Goal: Task Accomplishment & Management: Manage account settings

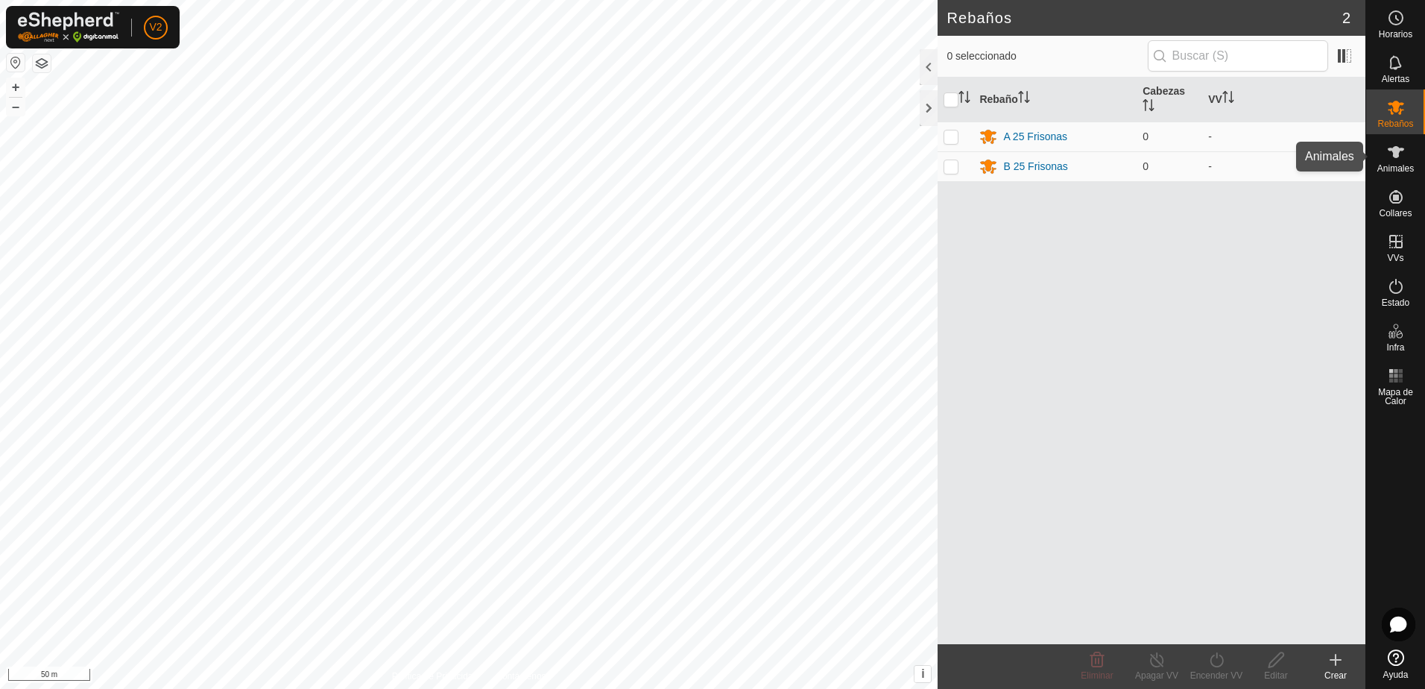
click at [1407, 158] on es-animals-svg-icon at bounding box center [1396, 152] width 27 height 24
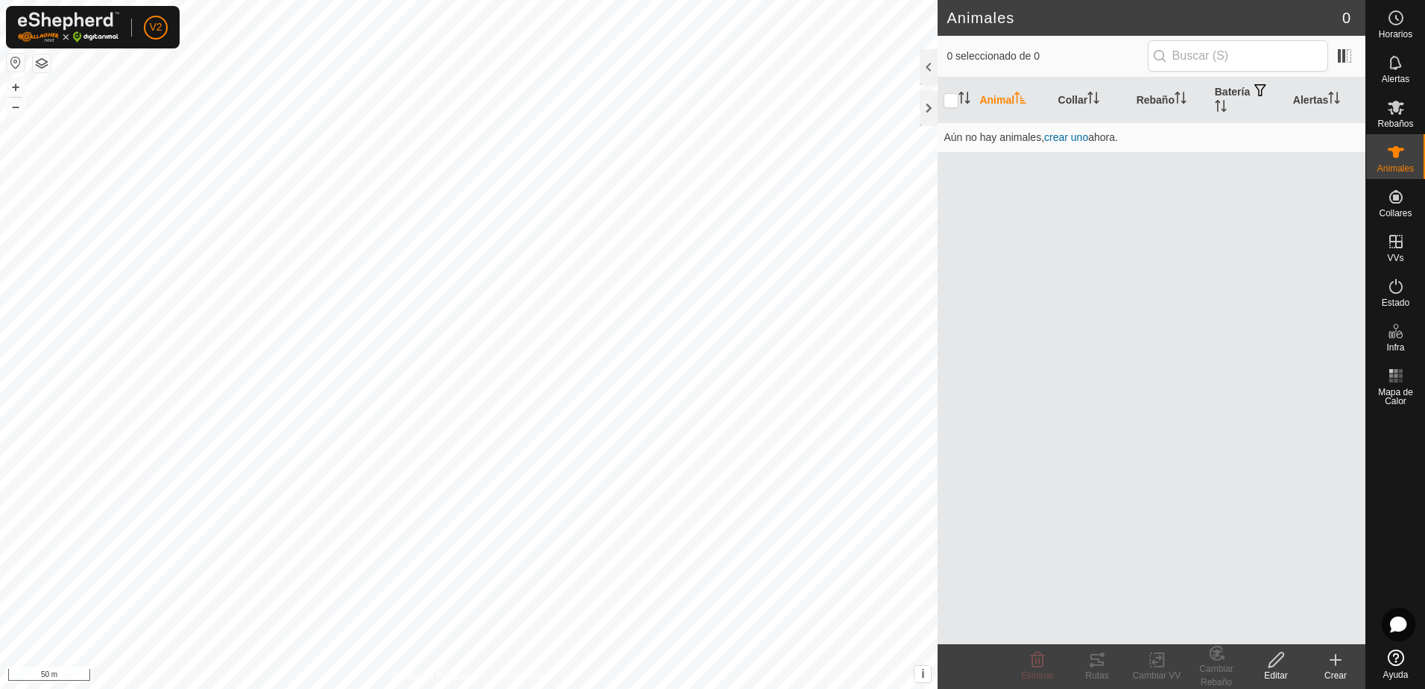
click at [1394, 672] on span "Ayuda" at bounding box center [1396, 674] width 25 height 9
click at [1332, 661] on icon at bounding box center [1336, 660] width 18 height 18
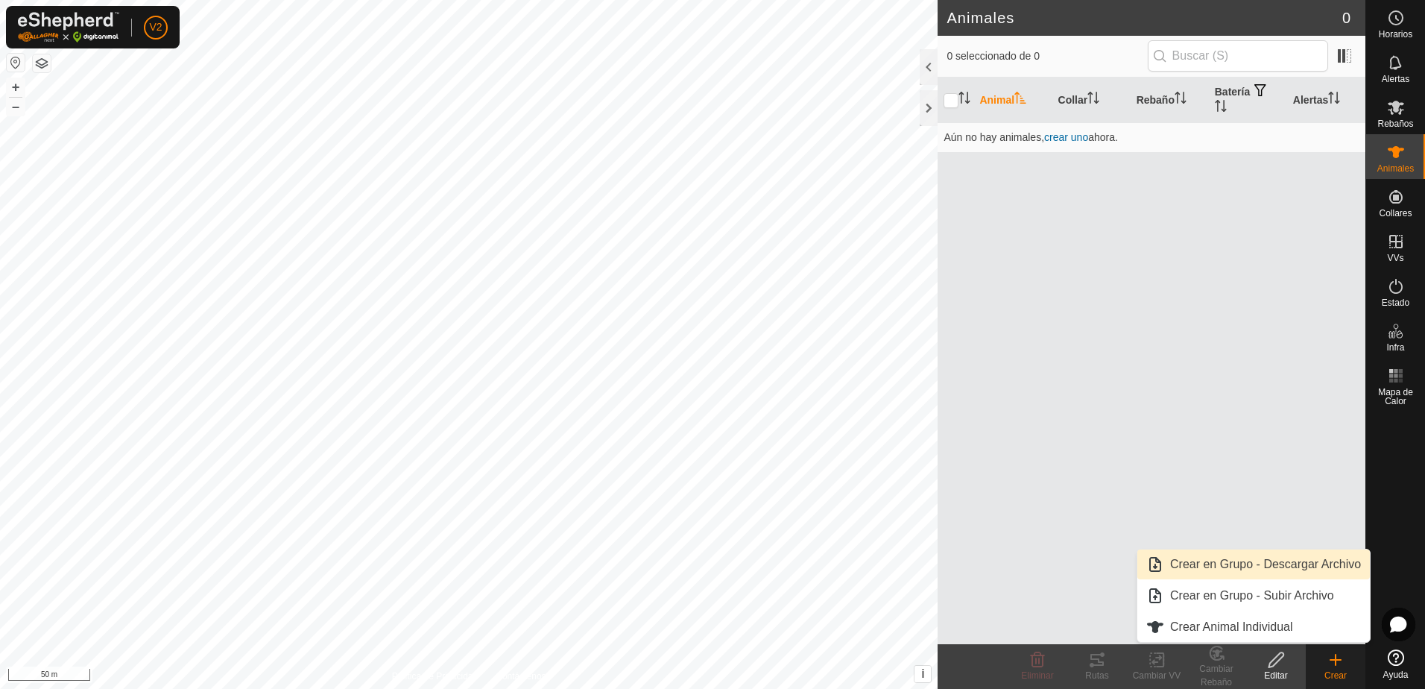
click at [1251, 570] on link "Crear en Grupo - Descargar Archivo" at bounding box center [1254, 564] width 233 height 30
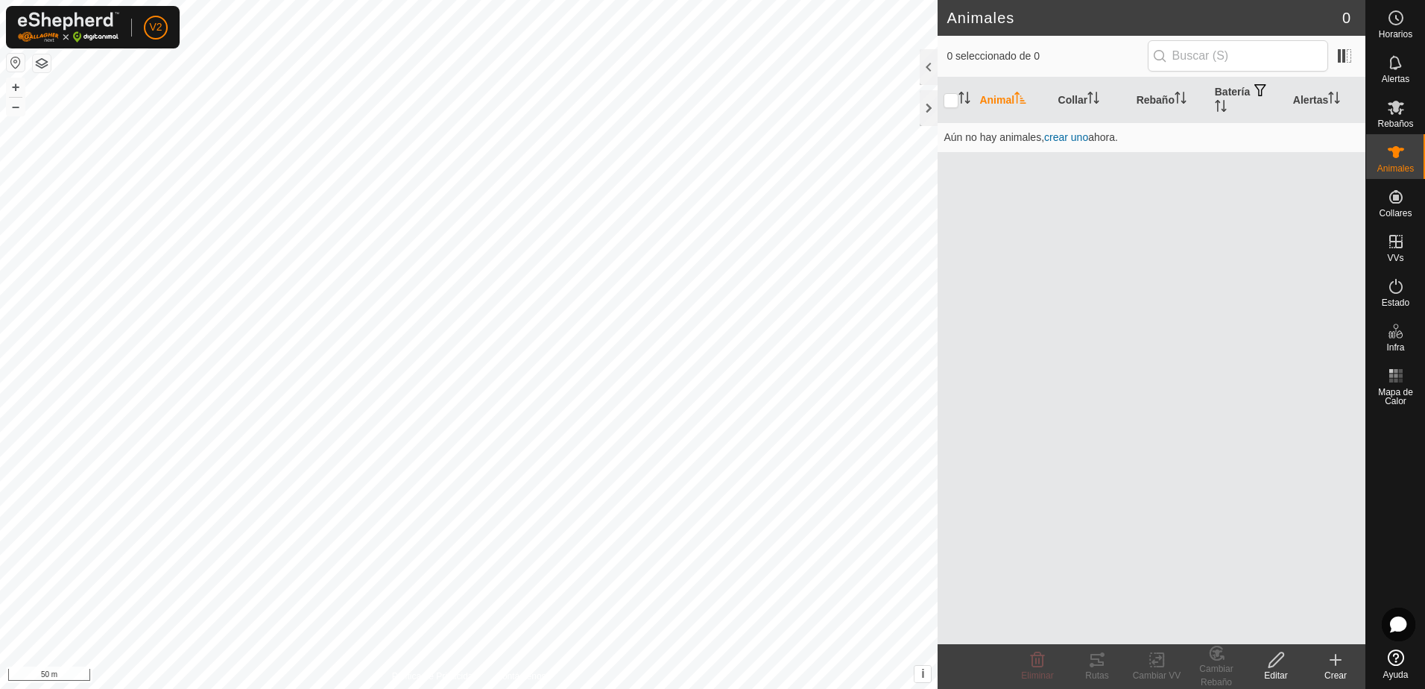
click at [1333, 665] on icon at bounding box center [1336, 660] width 18 height 18
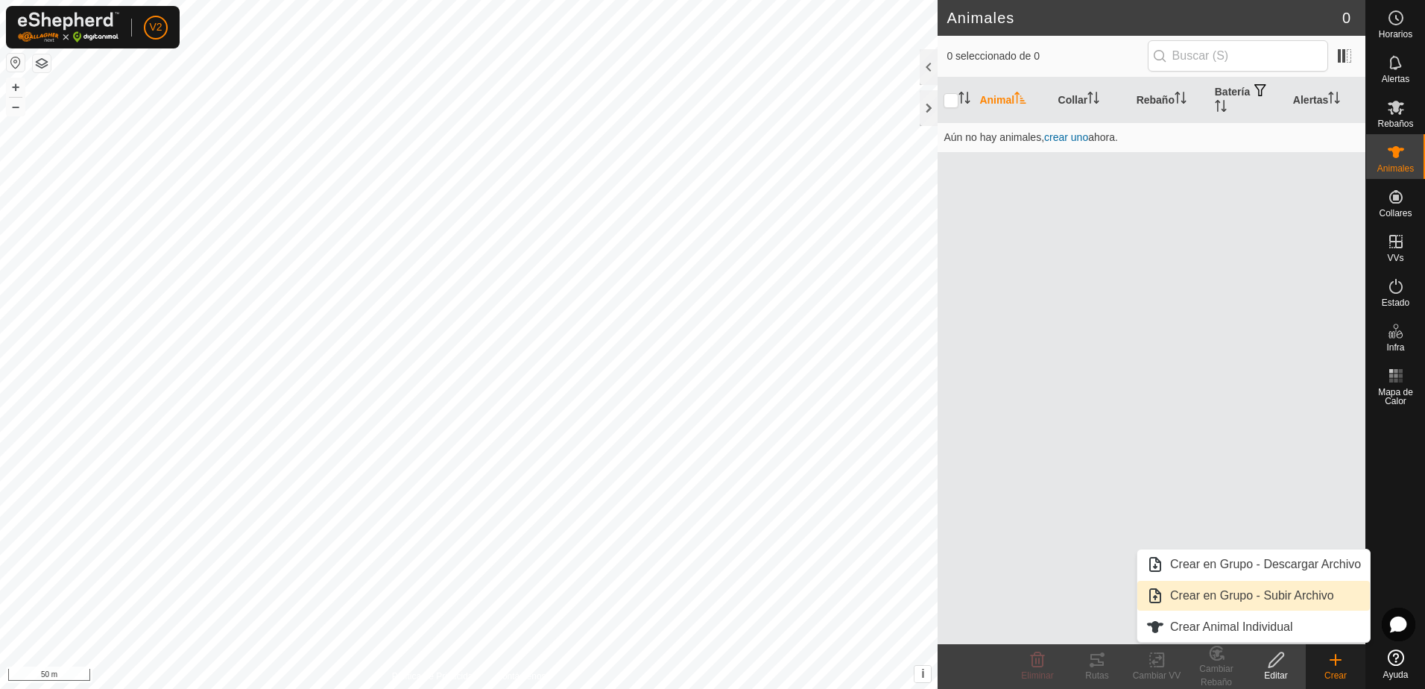
click at [1279, 599] on link "Crear en Grupo - Subir Archivo" at bounding box center [1254, 596] width 233 height 30
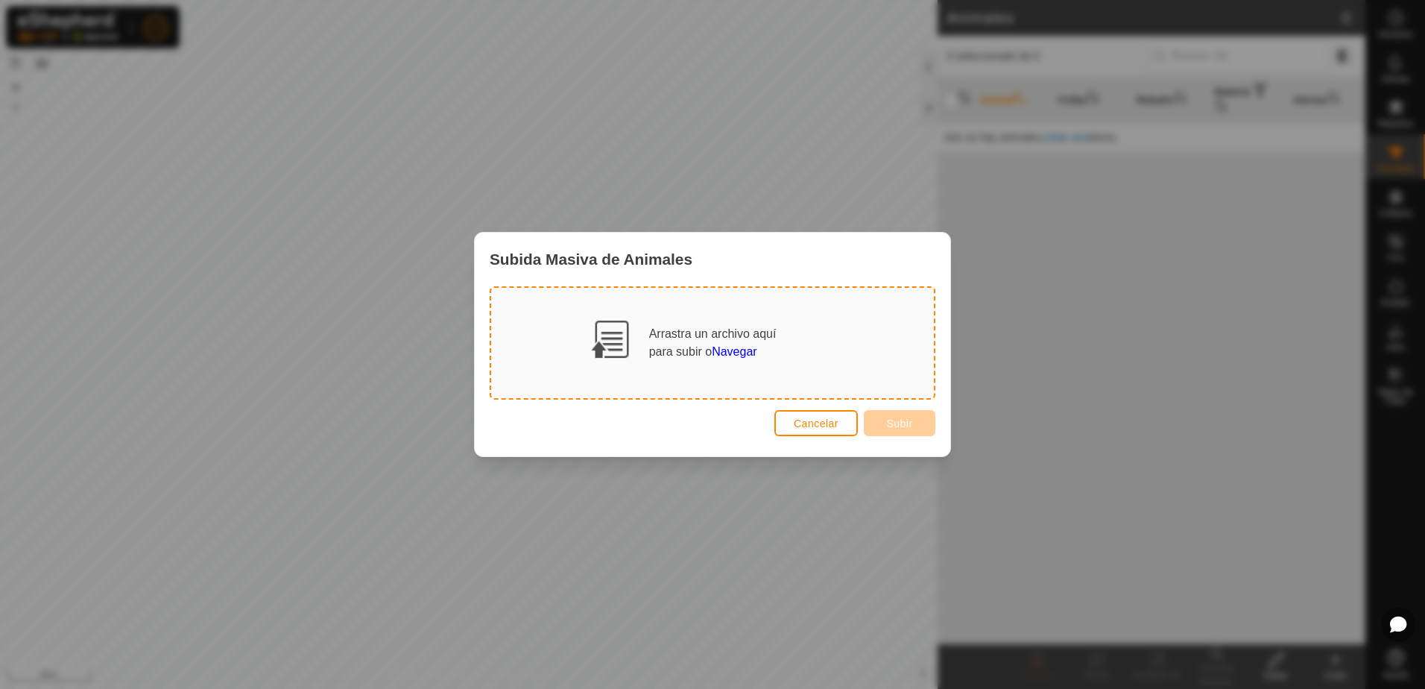
click at [734, 350] on span "Navegar" at bounding box center [734, 351] width 45 height 13
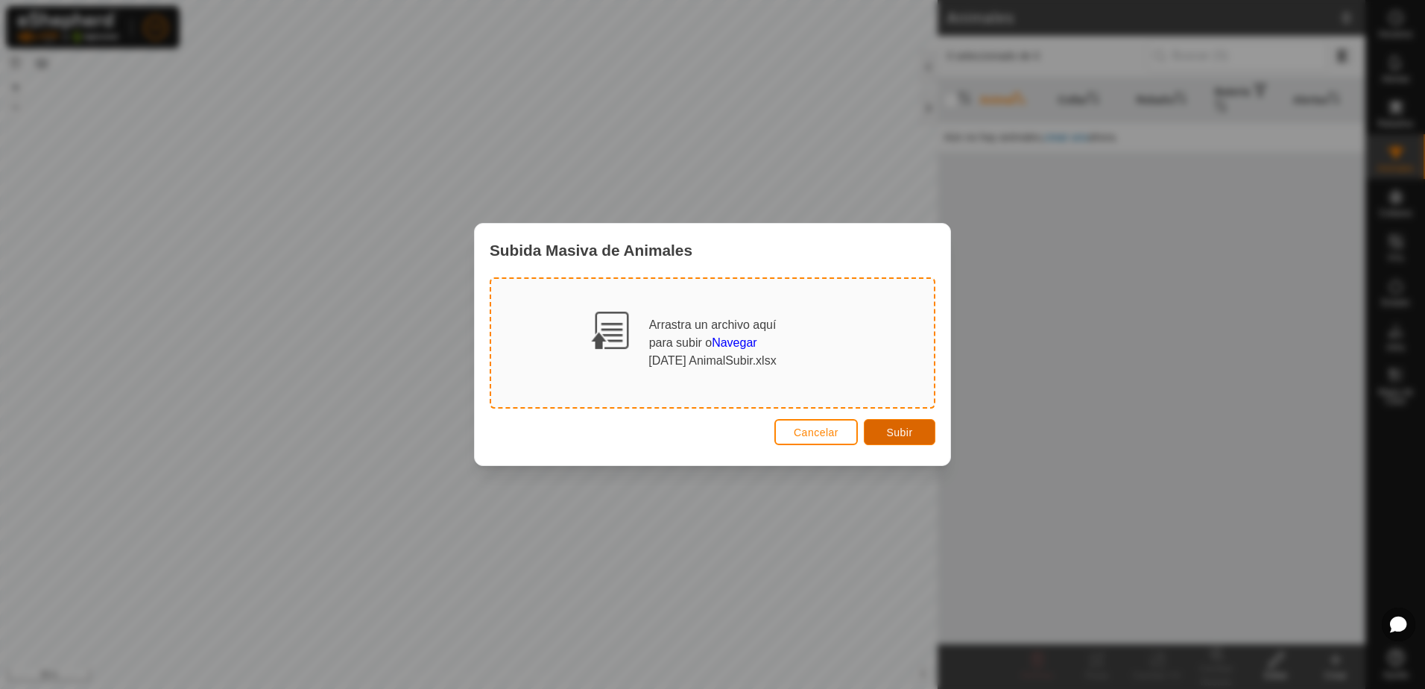
click at [907, 441] on button "Subir" at bounding box center [900, 432] width 72 height 26
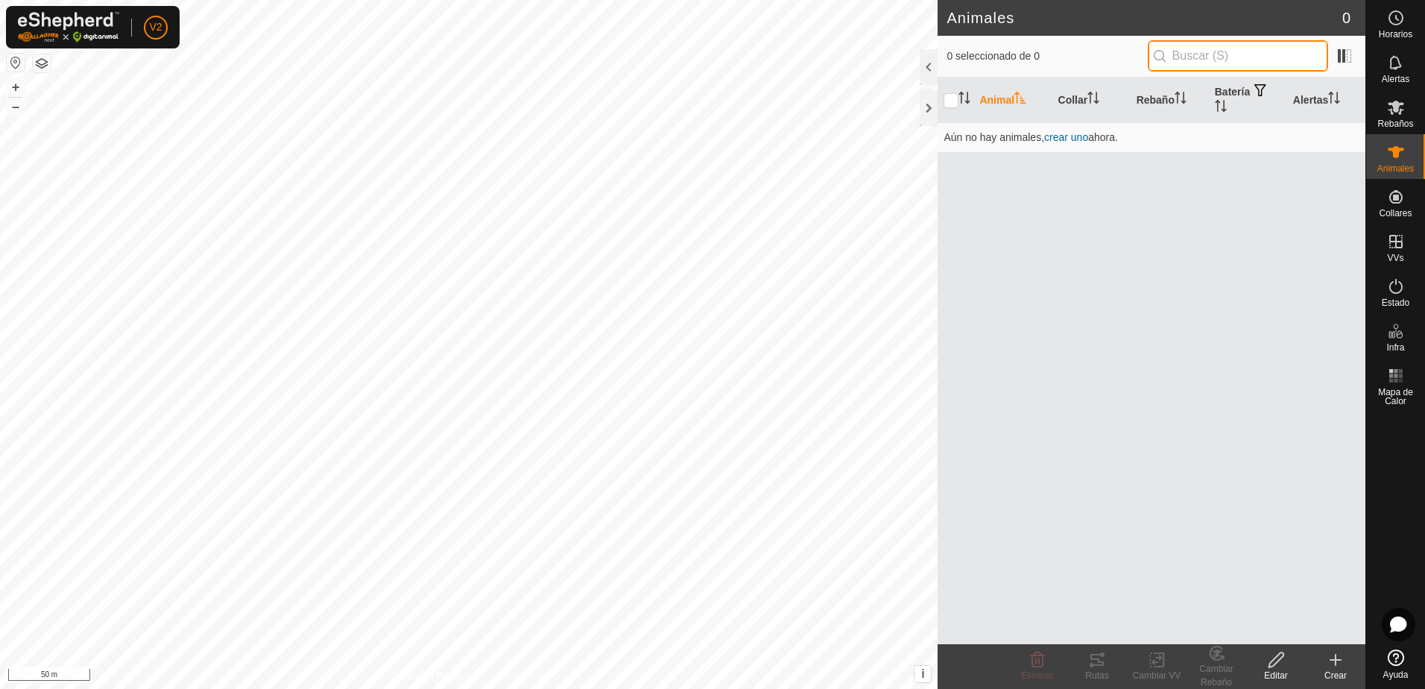
click at [1191, 54] on input "text" at bounding box center [1238, 55] width 180 height 31
click at [1331, 655] on icon at bounding box center [1336, 660] width 18 height 18
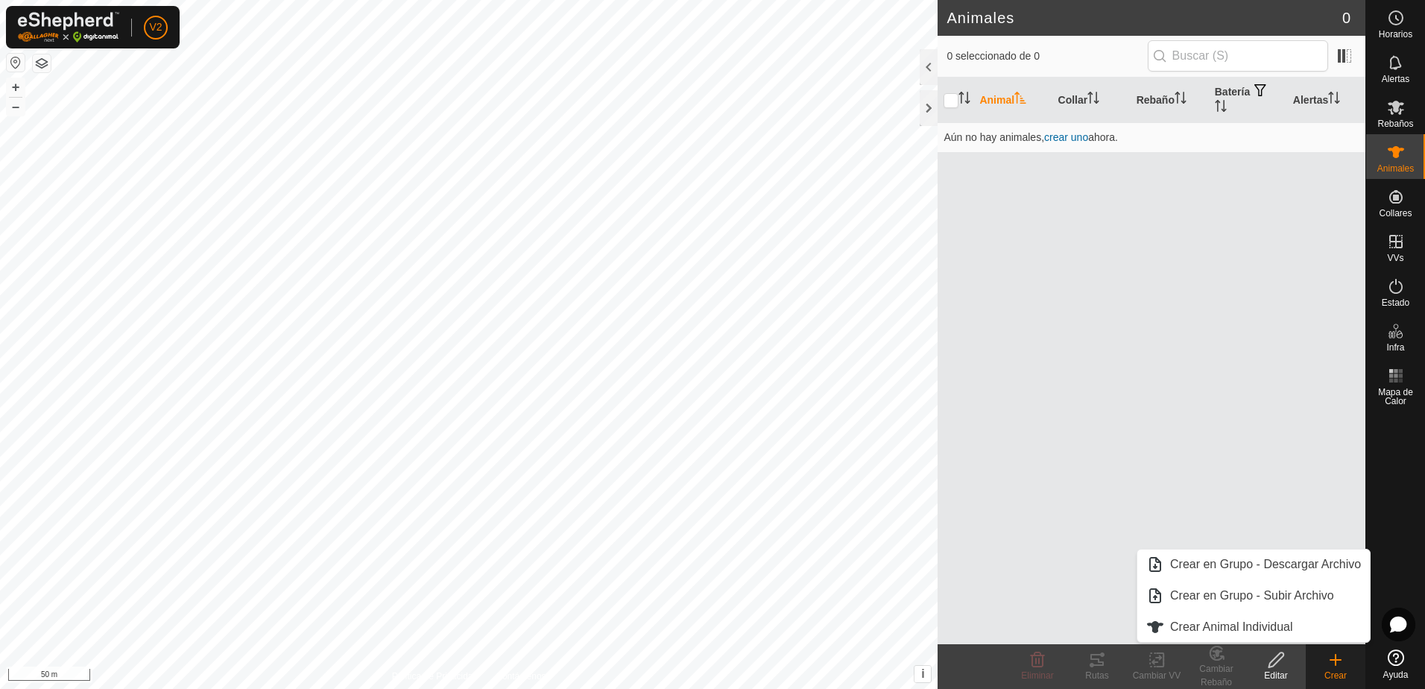
click at [1044, 395] on div "Animal Collar Rebaño Batería Alertas Aún no hay animales, crear uno ahora." at bounding box center [1152, 361] width 428 height 567
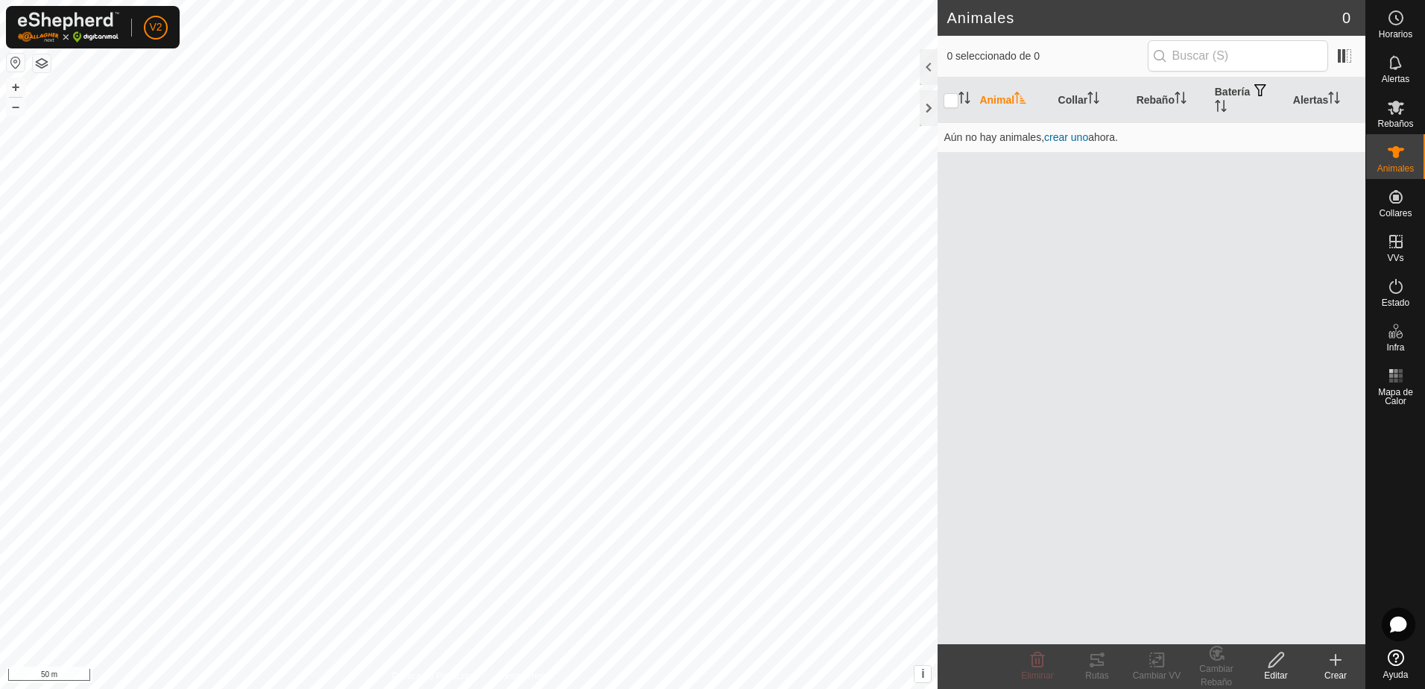
click at [1334, 669] on div "Crear" at bounding box center [1336, 675] width 60 height 13
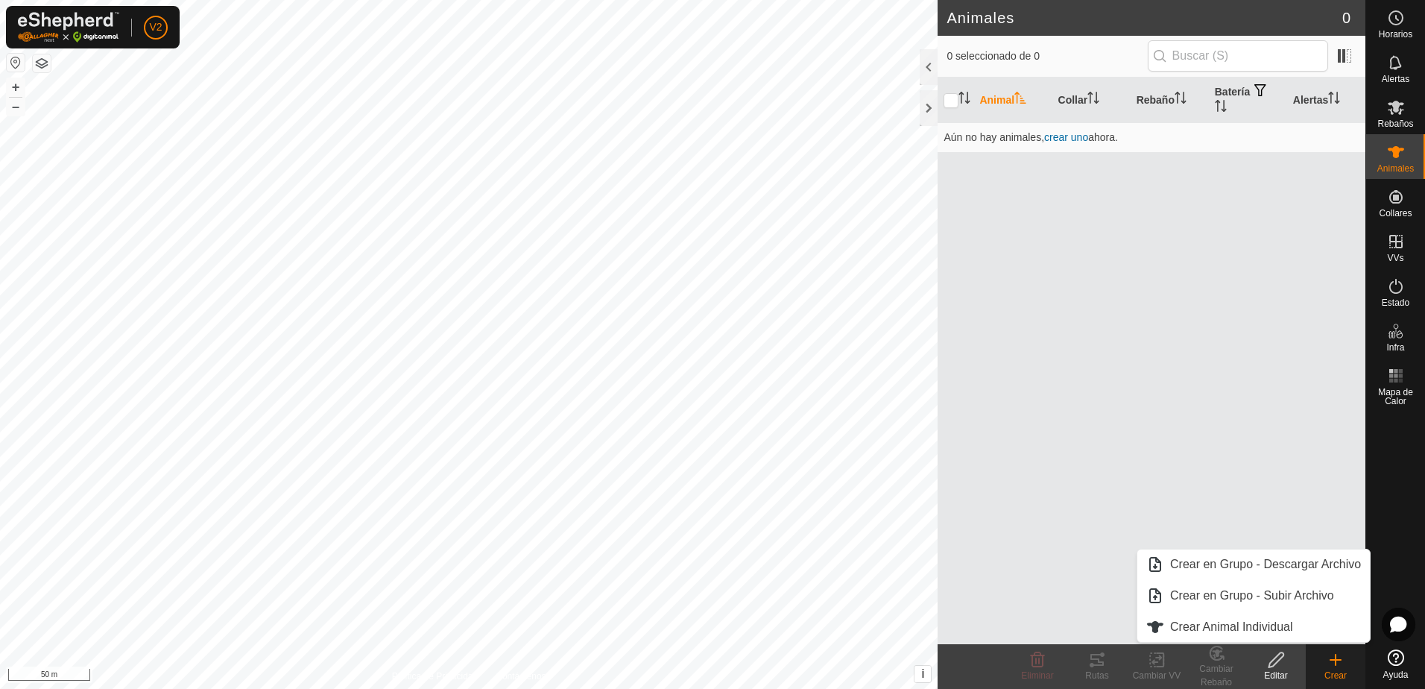
click at [1186, 411] on div "Animal Collar Rebaño Batería Alertas Aún no hay animales, crear uno ahora." at bounding box center [1152, 361] width 428 height 567
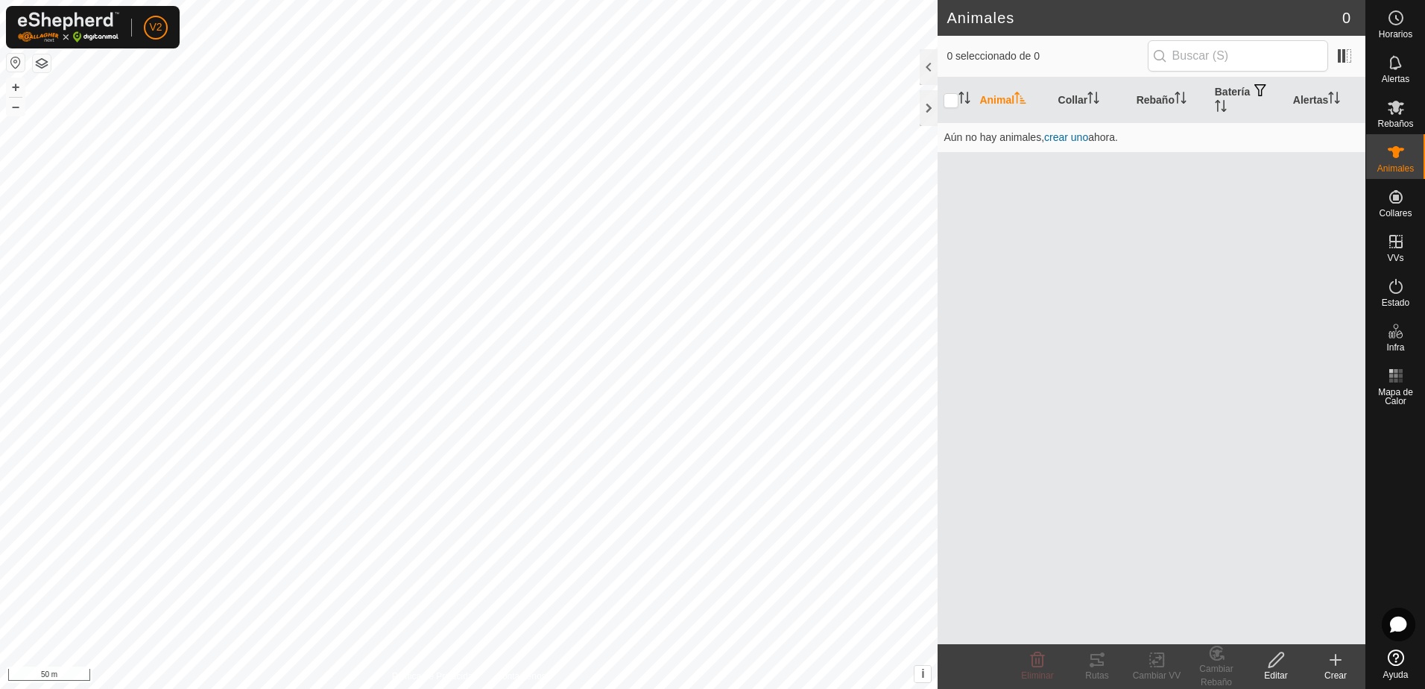
click at [1329, 666] on icon at bounding box center [1336, 660] width 18 height 18
click at [1400, 107] on icon at bounding box center [1396, 107] width 18 height 18
